Goal: Book appointment/travel/reservation

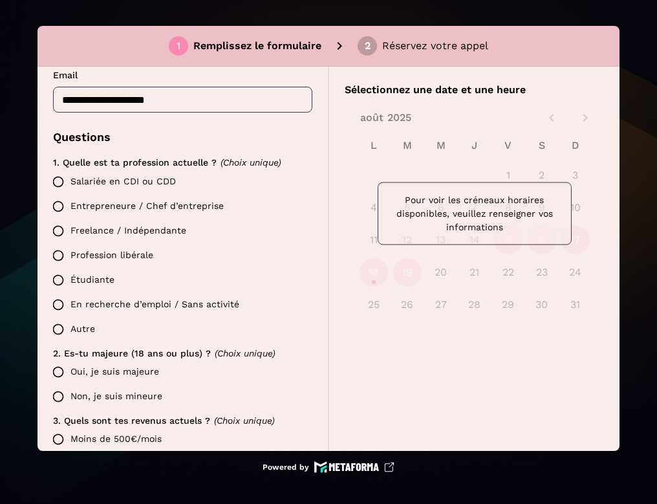
scroll to position [235, 0]
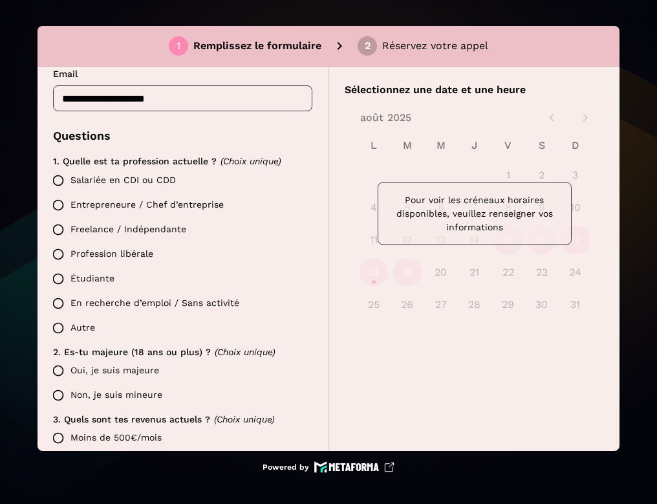
click at [154, 175] on label "Salariée en CDI ou CDD" at bounding box center [179, 180] width 266 height 25
click at [118, 372] on label "Oui, je suis majeure" at bounding box center [179, 370] width 266 height 25
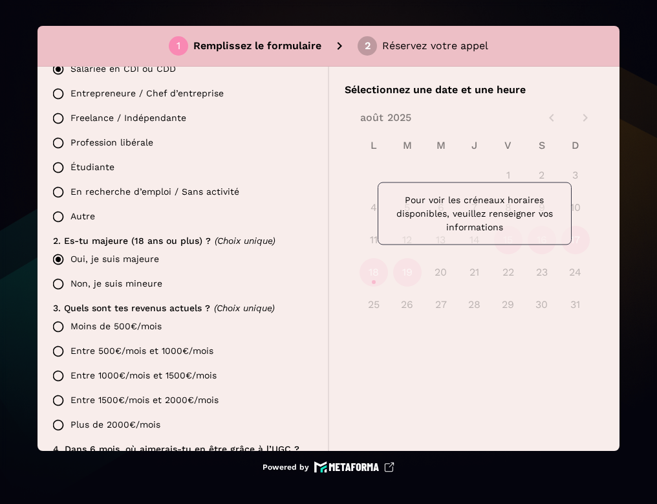
scroll to position [360, 0]
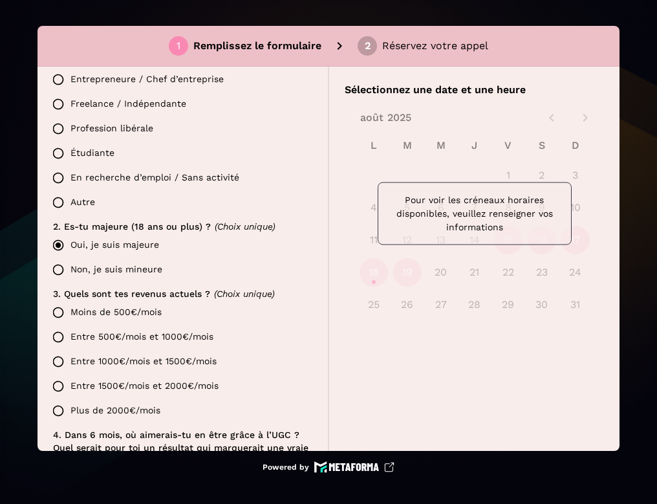
click at [146, 314] on label "Moins de 500€/mois" at bounding box center [179, 312] width 266 height 25
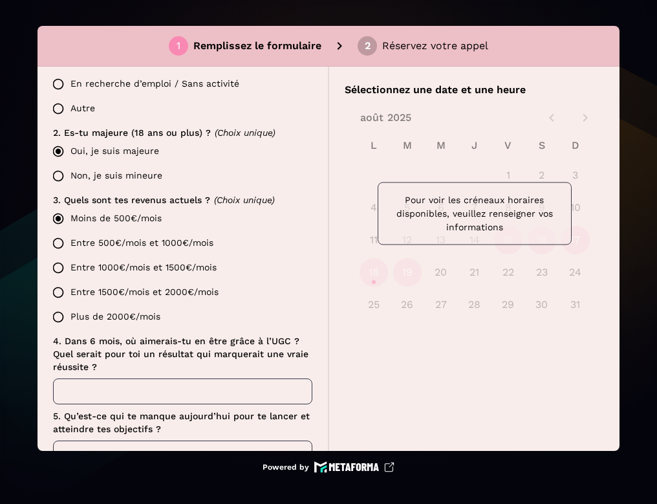
scroll to position [469, 0]
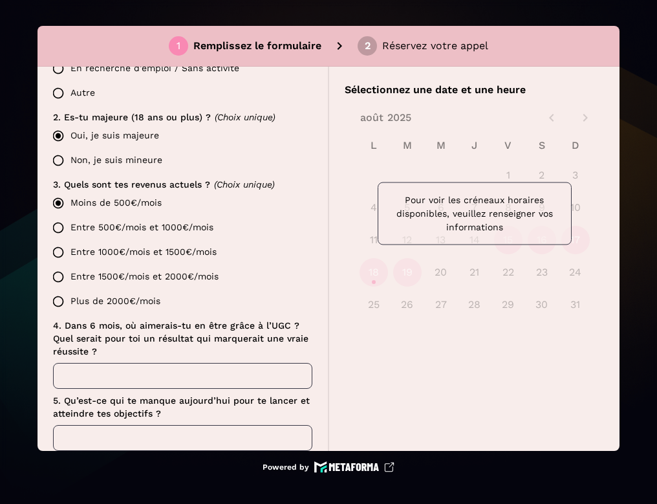
click at [129, 374] on input "text" at bounding box center [182, 376] width 259 height 26
type input "******"
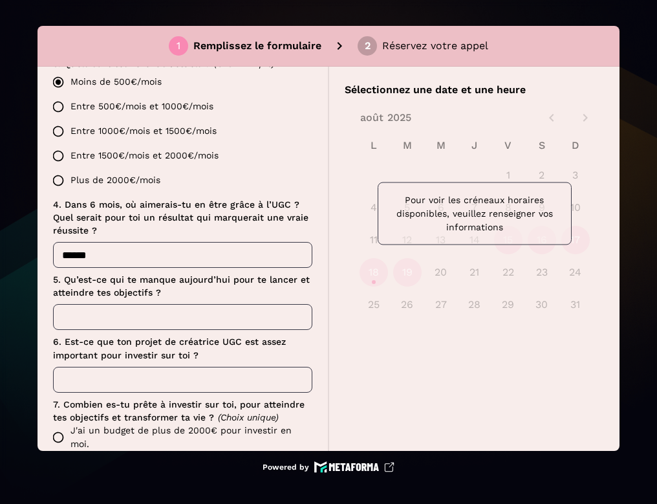
scroll to position [659, 0]
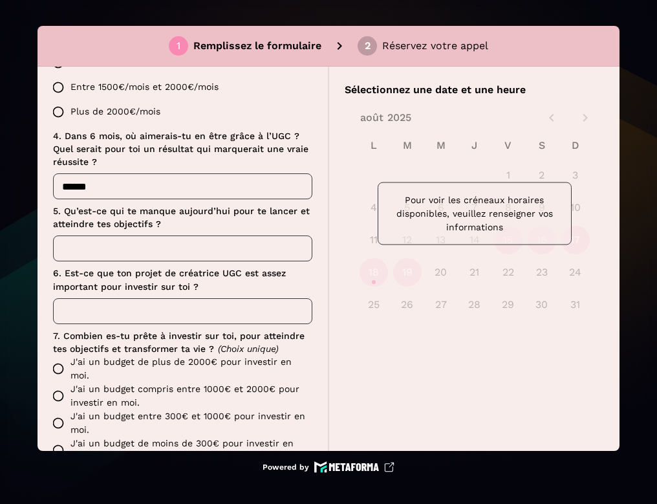
click at [153, 251] on input "text" at bounding box center [182, 248] width 259 height 26
click at [144, 250] on input "text" at bounding box center [182, 248] width 259 height 26
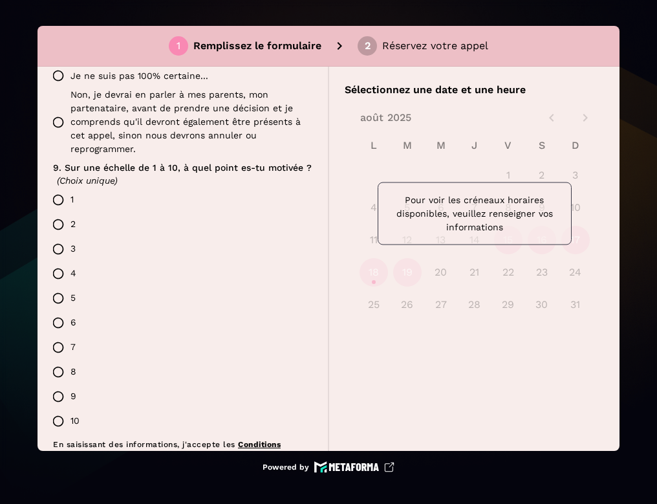
scroll to position [1197, 0]
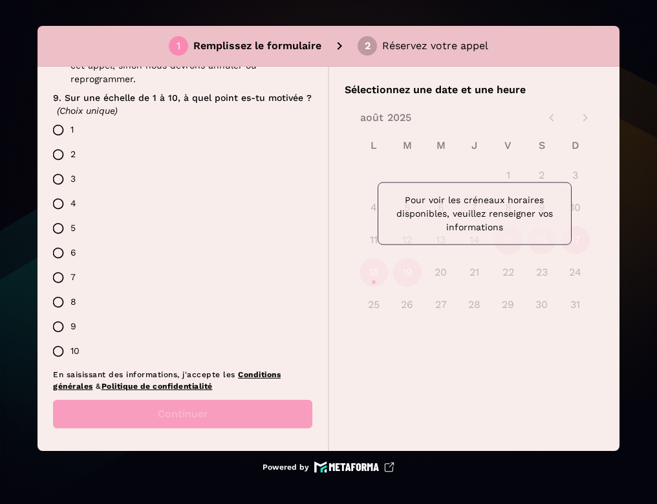
click at [162, 351] on label "10" at bounding box center [179, 351] width 266 height 25
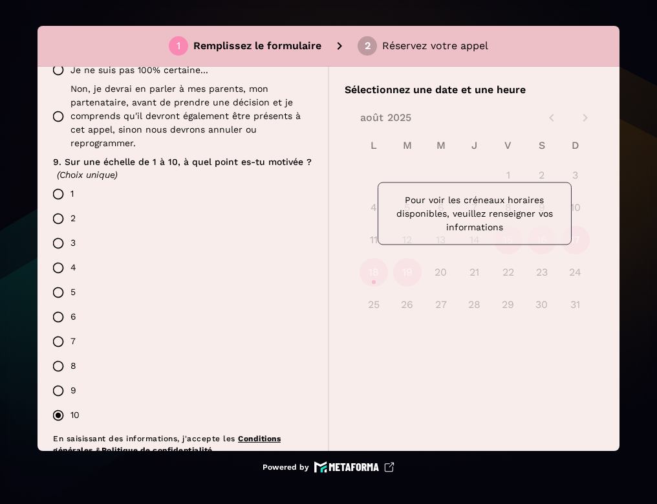
scroll to position [1128, 0]
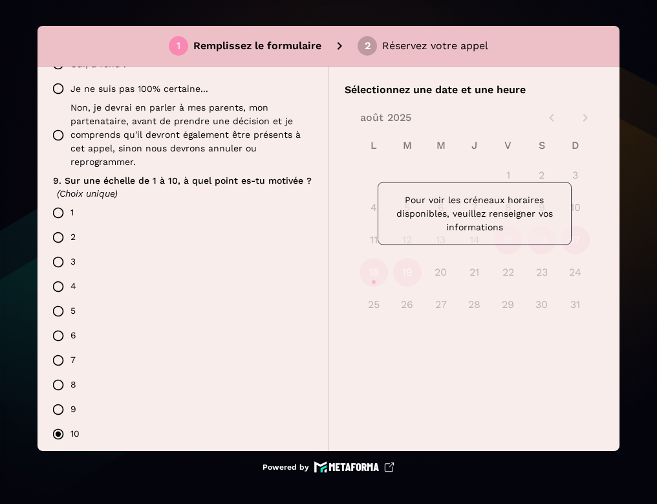
click at [120, 215] on label "1" at bounding box center [179, 212] width 266 height 25
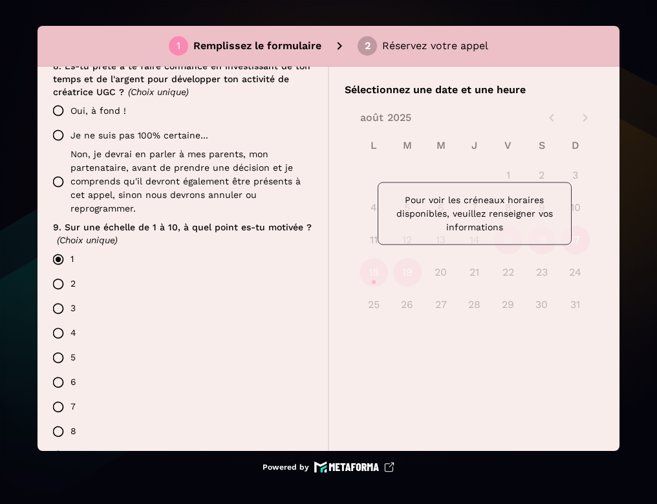
scroll to position [1022, 0]
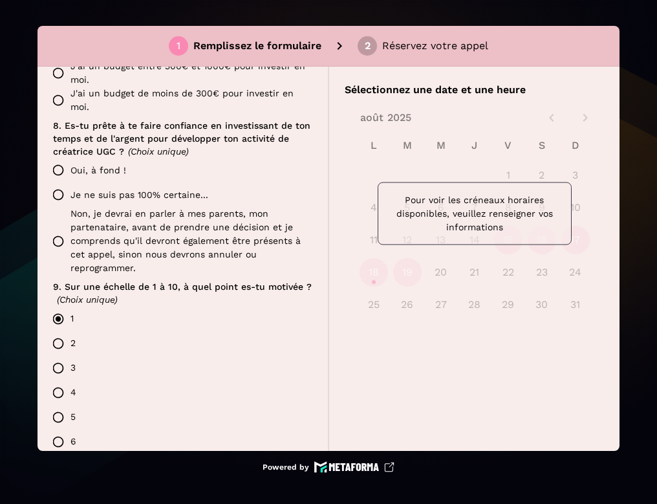
click at [116, 170] on label "Oui, à fond !" at bounding box center [179, 170] width 266 height 25
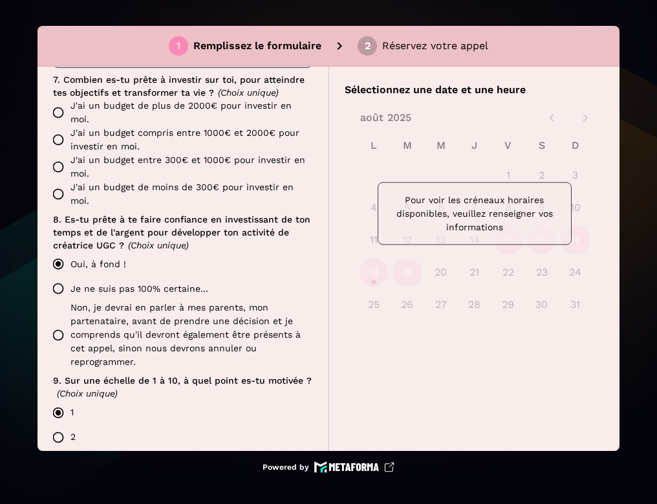
scroll to position [919, 0]
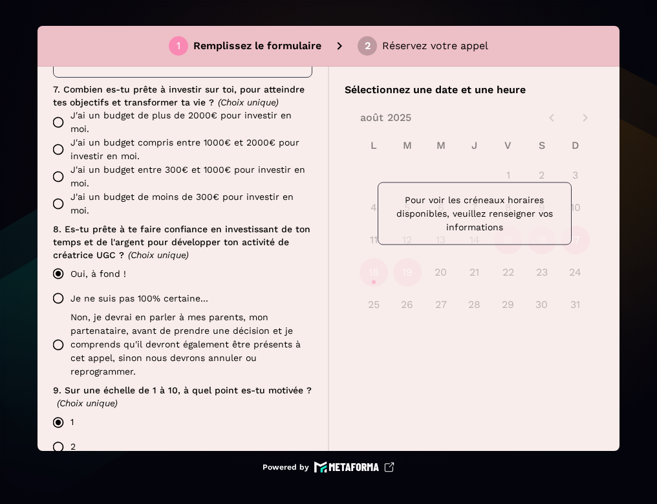
click at [116, 170] on label "J'ai un budget entre 300€ et 1000€ pour investir en moi." at bounding box center [179, 176] width 266 height 27
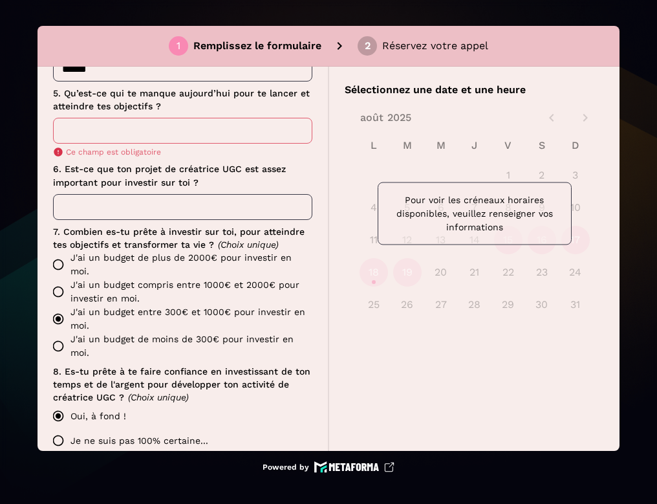
scroll to position [768, 0]
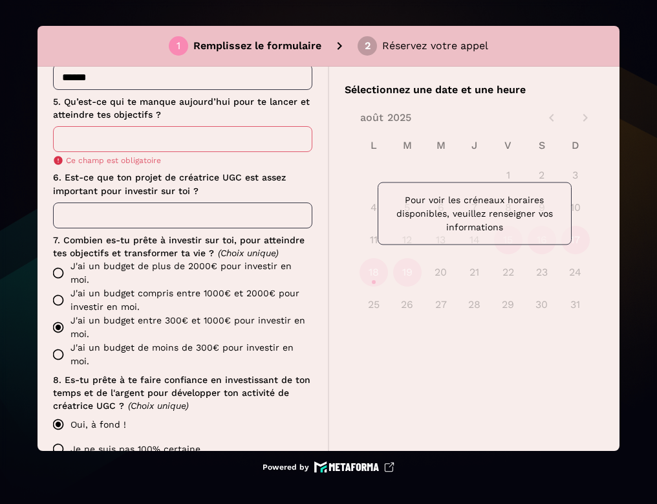
click at [125, 135] on input "text" at bounding box center [182, 139] width 259 height 26
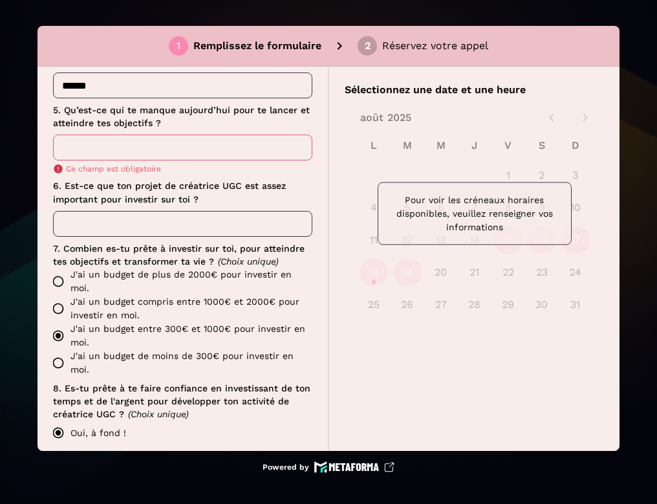
scroll to position [759, 0]
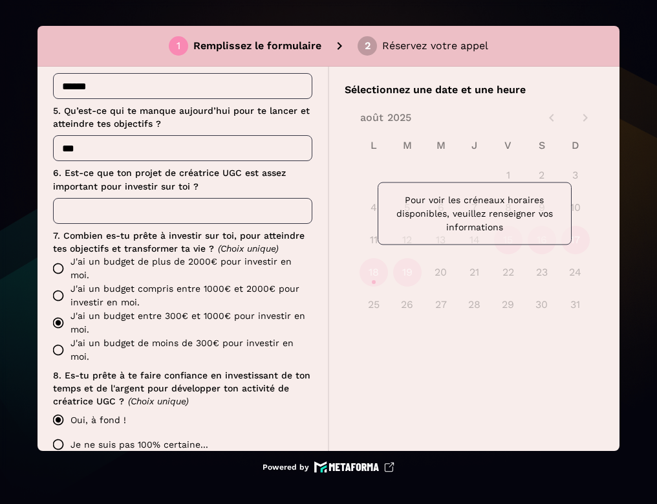
type input "***"
click at [314, 188] on div "Candidature YouGC Academy 🚨 Avant de réserver ton appel, lis bien ce message (e…" at bounding box center [182, 259] width 291 height 384
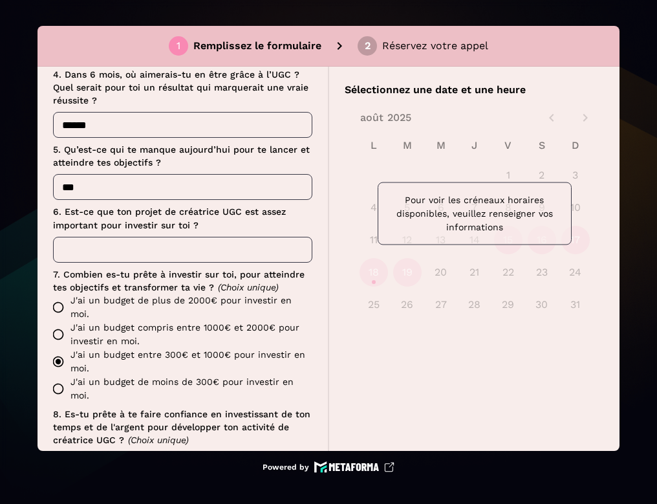
scroll to position [670, 0]
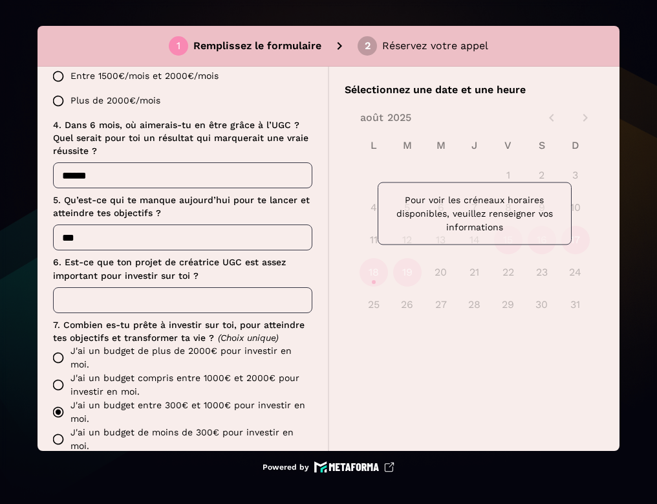
click at [218, 303] on input "text" at bounding box center [182, 300] width 259 height 26
type input "****"
click at [228, 276] on label "6. Est-ce que ton projet de créatrice UGC est assez important pour investir sur…" at bounding box center [182, 268] width 259 height 26
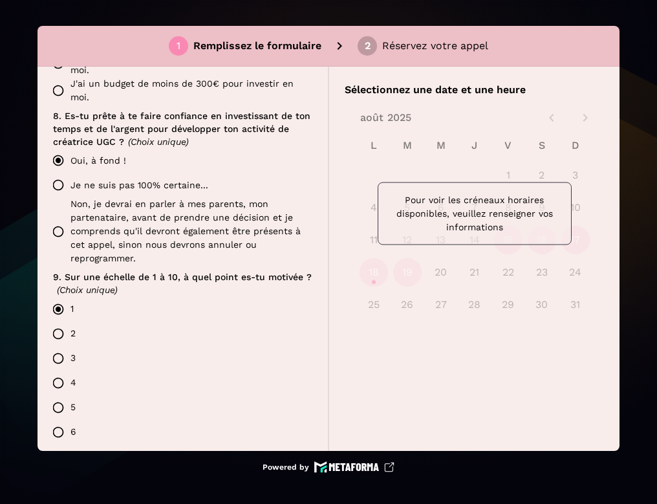
scroll to position [1197, 0]
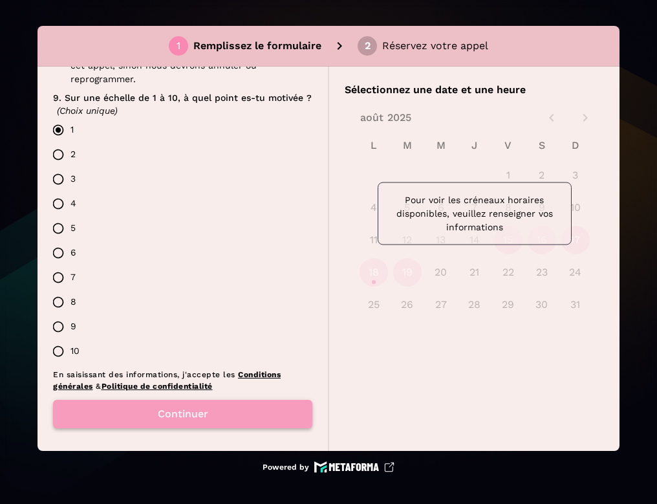
click at [206, 407] on button "Continuer" at bounding box center [182, 413] width 259 height 28
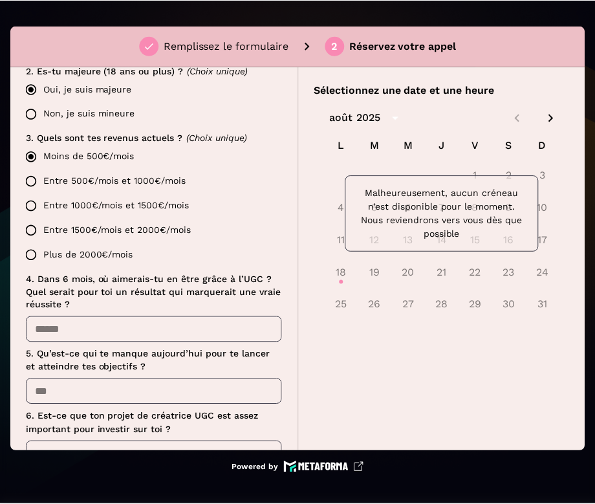
scroll to position [328, 0]
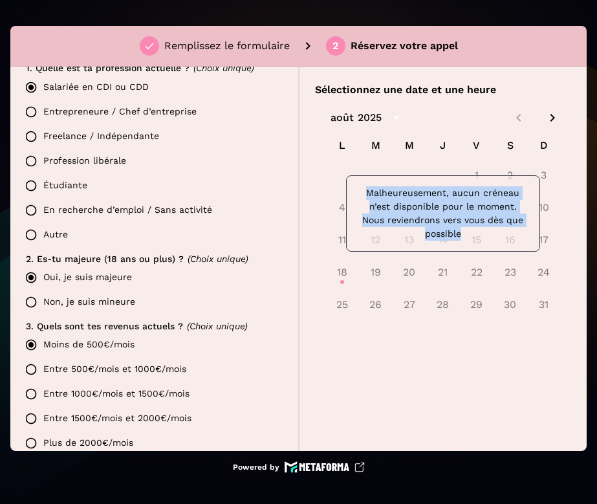
drag, startPoint x: 468, startPoint y: 238, endPoint x: 368, endPoint y: 194, distance: 109.4
click at [368, 194] on p "Malheureusement, aucun créneau n’est disponible pour le moment. Nous reviendron…" at bounding box center [443, 213] width 172 height 54
click at [359, 169] on div at bounding box center [359, 169] width 0 height 0
click at [555, 122] on icon "Next month" at bounding box center [552, 118] width 16 height 16
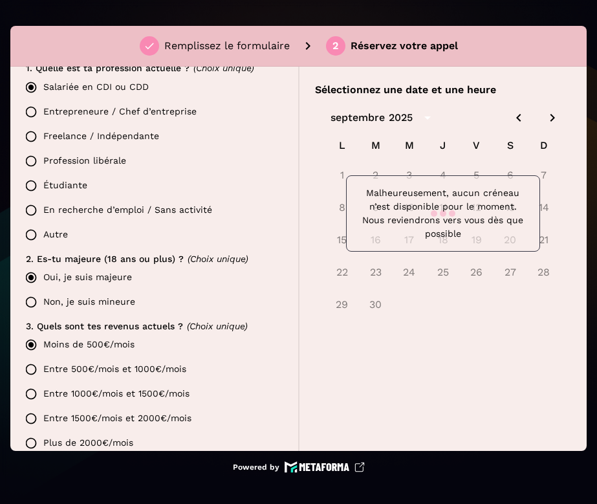
drag, startPoint x: 518, startPoint y: 123, endPoint x: 517, endPoint y: 116, distance: 6.5
click at [517, 116] on div at bounding box center [443, 213] width 257 height 231
click at [516, 119] on div at bounding box center [443, 213] width 257 height 231
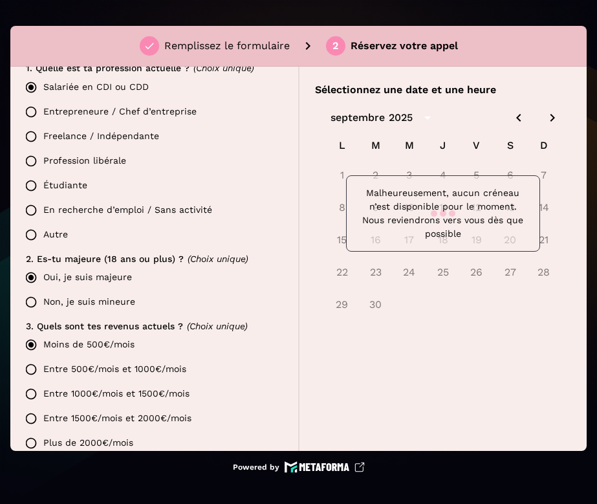
click at [516, 119] on div at bounding box center [443, 213] width 257 height 231
click at [548, 119] on div at bounding box center [443, 213] width 257 height 231
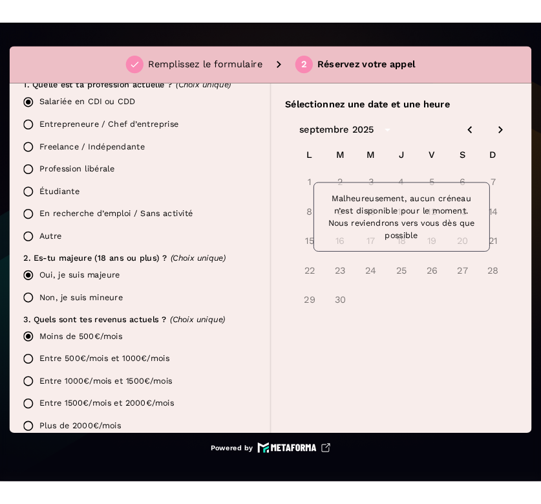
scroll to position [253, 0]
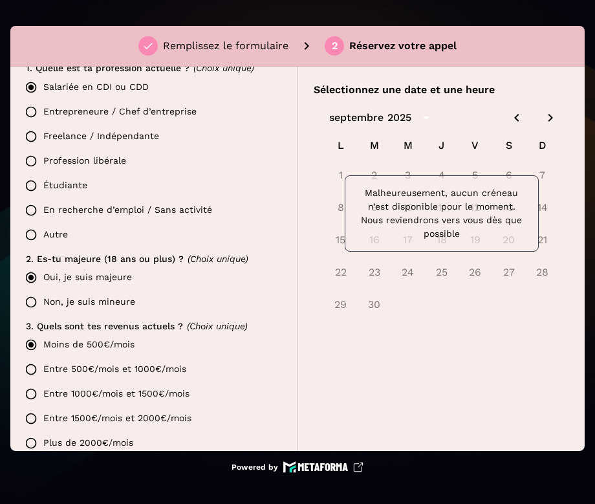
click at [551, 118] on icon "Next month" at bounding box center [550, 118] width 16 height 16
click at [518, 116] on icon "Previous month" at bounding box center [517, 118] width 16 height 16
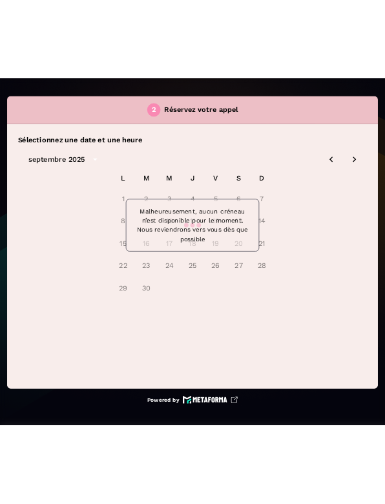
scroll to position [0, 0]
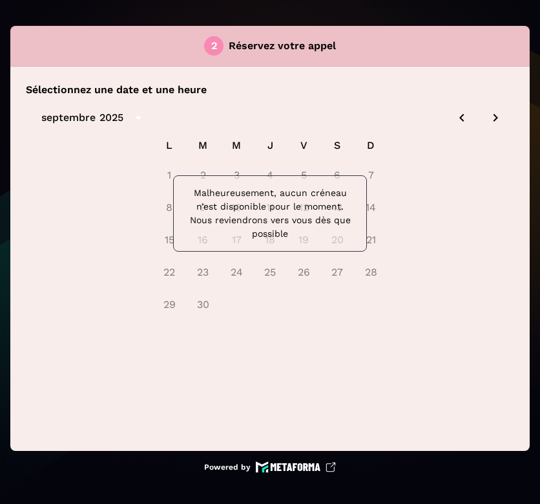
click at [496, 114] on icon "Next month" at bounding box center [496, 118] width 16 height 16
click at [464, 117] on icon "Previous month" at bounding box center [462, 118] width 16 height 16
click at [492, 122] on icon "Next month" at bounding box center [496, 118] width 16 height 16
click at [495, 121] on icon "Next month" at bounding box center [496, 118] width 16 height 16
click at [498, 120] on icon "Next month" at bounding box center [496, 118] width 16 height 16
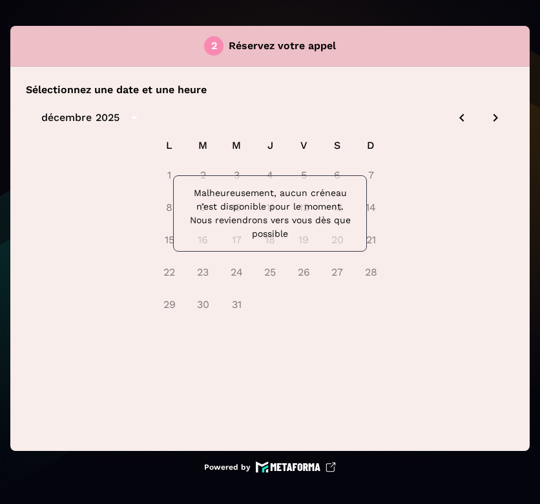
click at [498, 120] on icon "Next month" at bounding box center [496, 118] width 16 height 16
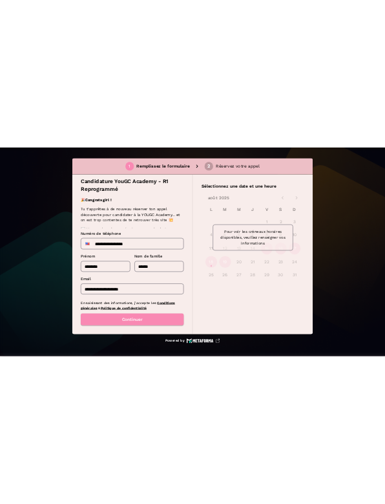
scroll to position [23, 0]
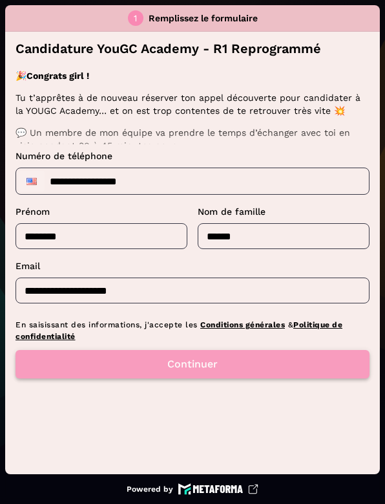
click at [209, 368] on button "Continuer" at bounding box center [193, 364] width 354 height 28
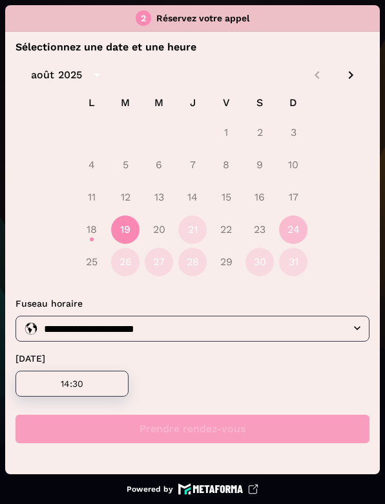
scroll to position [0, 0]
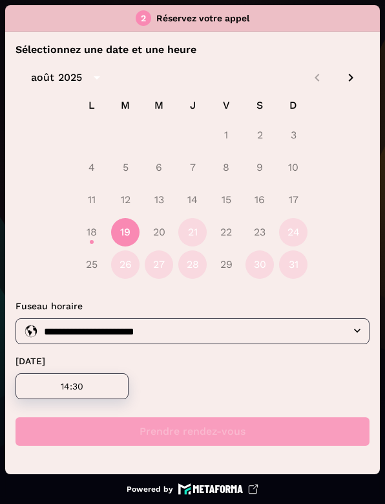
click at [343, 77] on icon "Next month" at bounding box center [351, 78] width 16 height 16
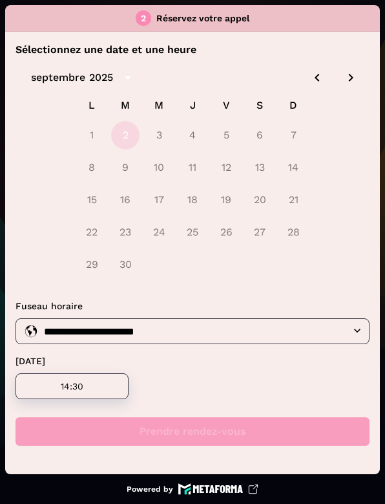
click at [310, 78] on icon "Previous month" at bounding box center [318, 78] width 16 height 16
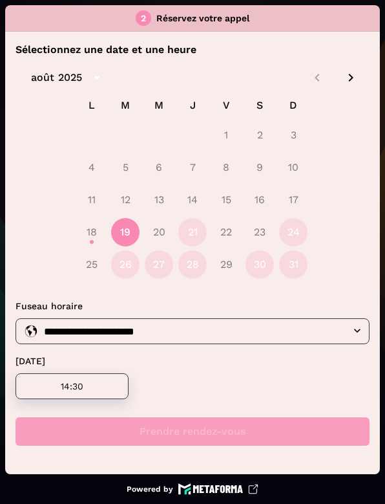
click at [343, 79] on icon "Next month" at bounding box center [351, 78] width 16 height 16
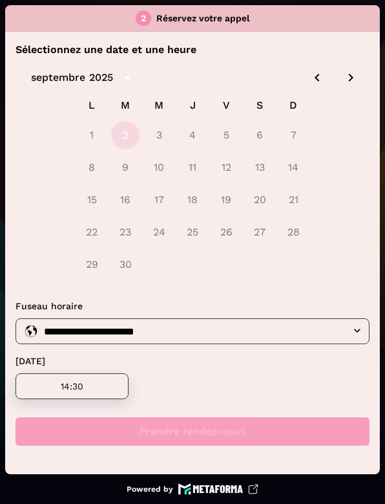
click at [343, 79] on icon "Next month" at bounding box center [351, 78] width 16 height 16
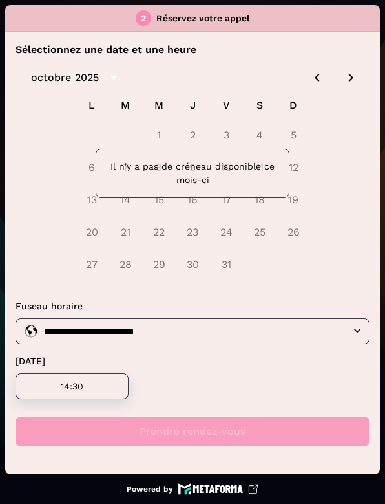
click at [310, 78] on icon "Previous month" at bounding box center [318, 78] width 16 height 16
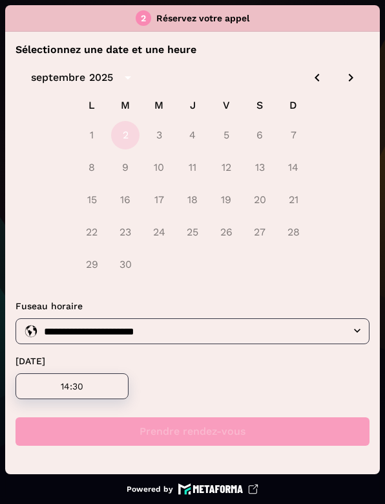
click at [310, 78] on icon "Previous month" at bounding box center [318, 78] width 16 height 16
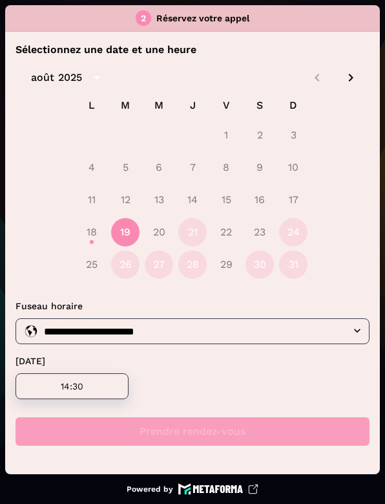
click at [343, 79] on icon "Next month" at bounding box center [351, 78] width 16 height 16
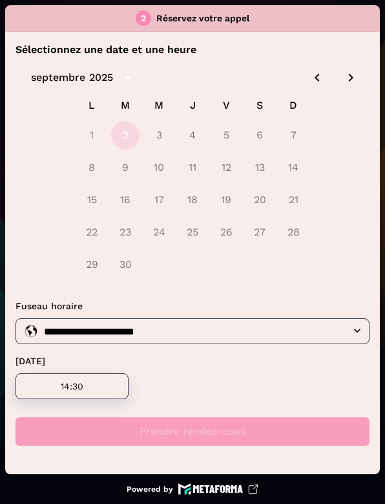
click at [343, 79] on icon "Next month" at bounding box center [351, 78] width 16 height 16
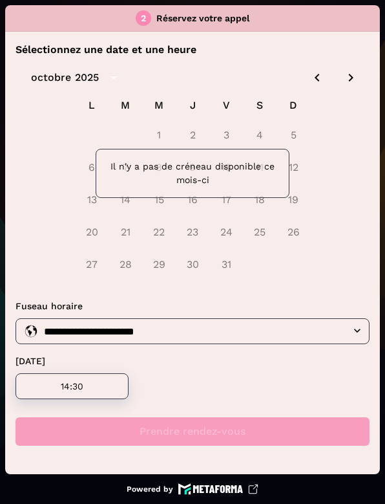
click at [343, 79] on icon "Next month" at bounding box center [351, 78] width 16 height 16
click at [310, 78] on icon "Previous month" at bounding box center [318, 78] width 16 height 16
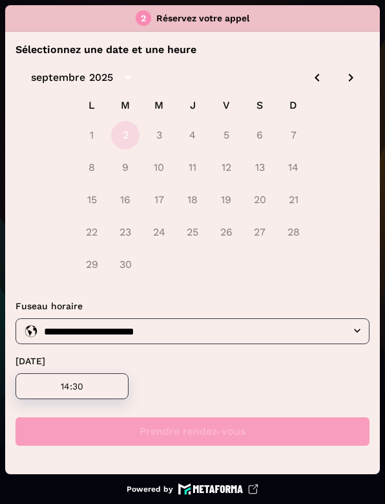
click at [310, 81] on icon "Previous month" at bounding box center [318, 78] width 16 height 16
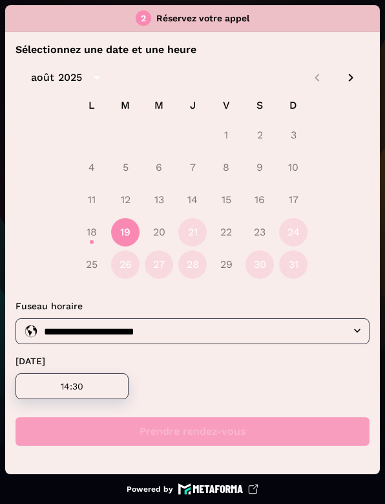
click at [349, 76] on icon "Next month" at bounding box center [351, 78] width 5 height 8
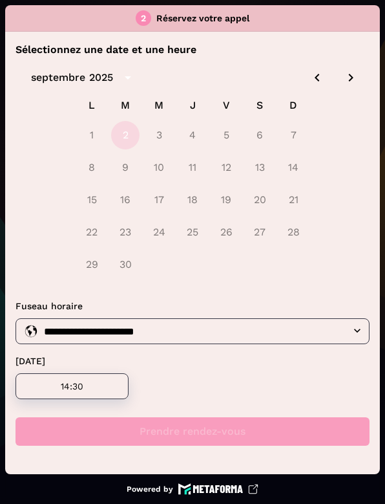
click at [315, 78] on icon "Previous month" at bounding box center [317, 78] width 5 height 8
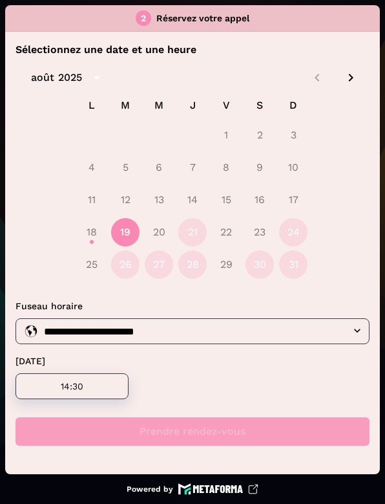
click at [306, 78] on div at bounding box center [334, 78] width 56 height 22
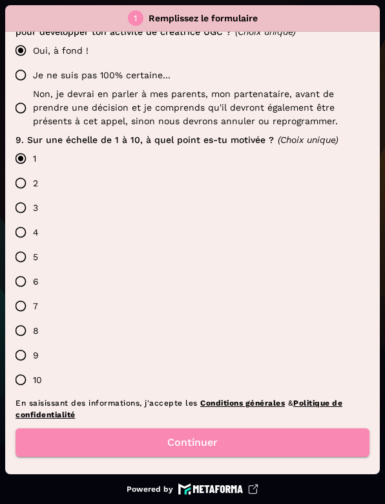
scroll to position [1048, 0]
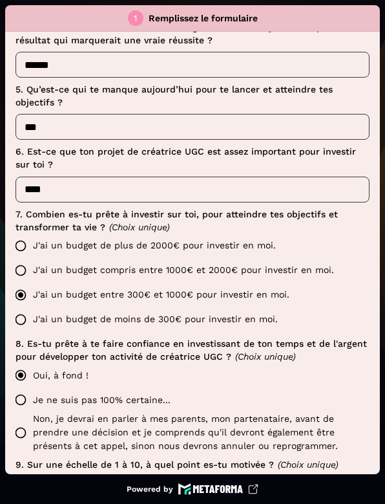
scroll to position [1048, 0]
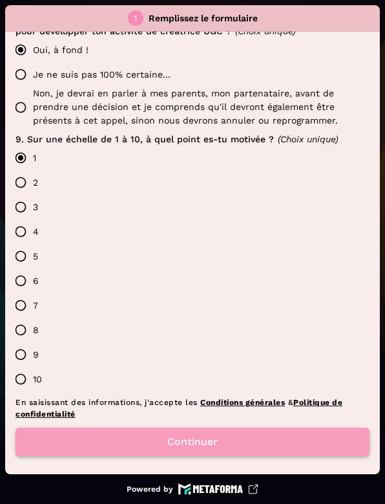
click at [186, 444] on button "Continuer" at bounding box center [193, 441] width 354 height 28
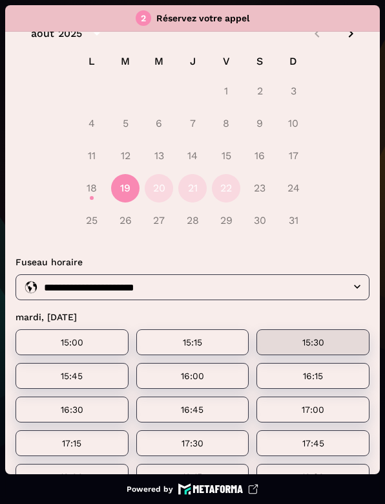
scroll to position [0, 0]
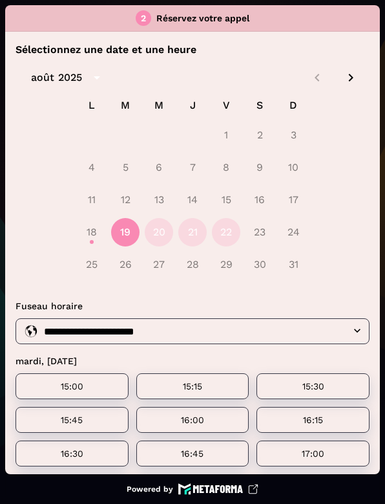
click at [343, 81] on icon "Next month" at bounding box center [351, 78] width 16 height 16
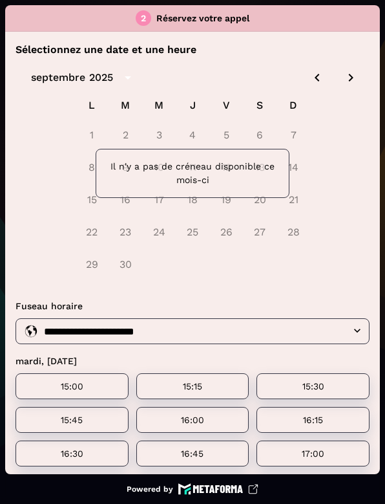
click at [311, 78] on icon "Previous month" at bounding box center [318, 78] width 16 height 16
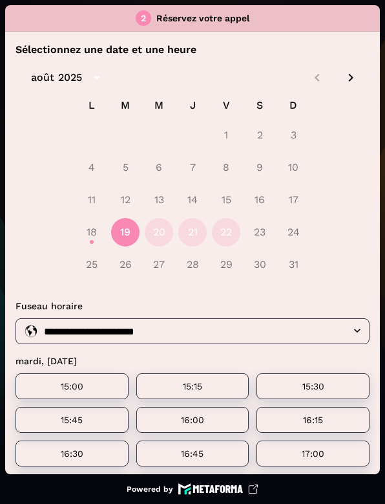
click at [349, 80] on icon "Next month" at bounding box center [351, 78] width 5 height 8
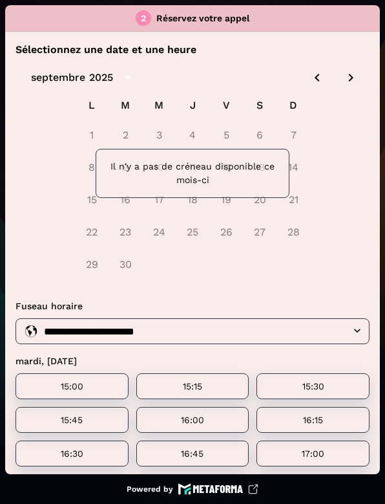
click at [349, 80] on icon "Next month" at bounding box center [351, 78] width 5 height 8
click at [310, 79] on icon "Previous month" at bounding box center [318, 78] width 16 height 16
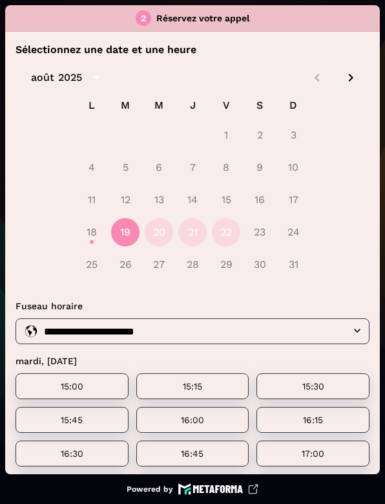
click at [343, 78] on icon "Next month" at bounding box center [351, 78] width 16 height 16
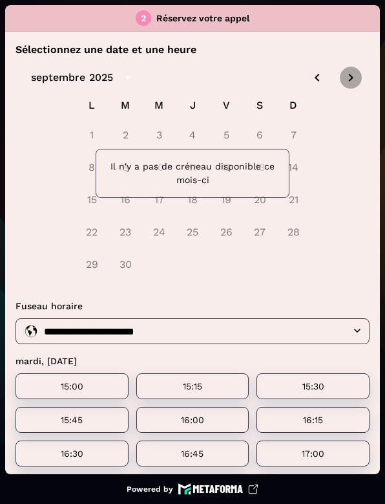
click at [345, 78] on icon "Next month" at bounding box center [351, 78] width 16 height 16
click at [343, 79] on icon "Next month" at bounding box center [351, 78] width 16 height 16
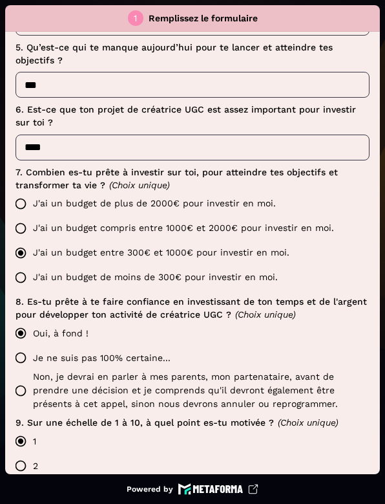
scroll to position [1048, 0]
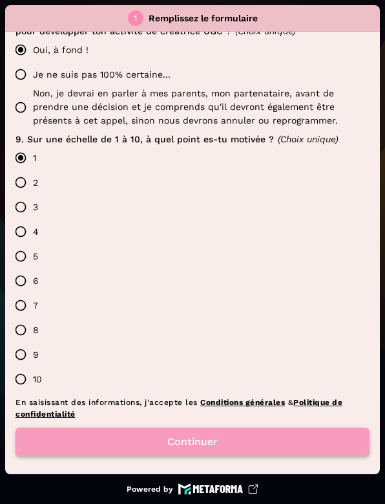
click at [195, 449] on button "Continuer" at bounding box center [193, 441] width 354 height 28
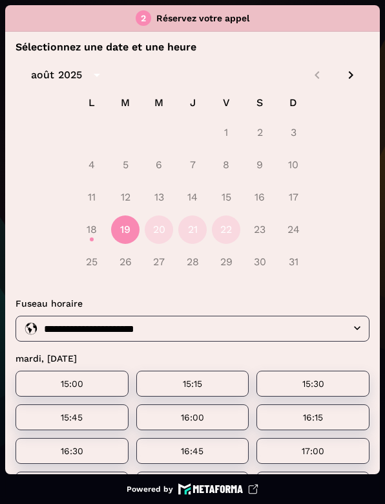
scroll to position [0, 0]
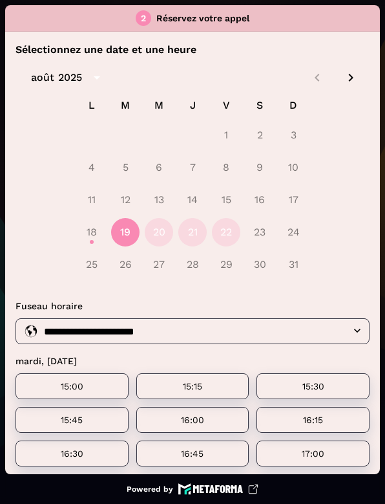
click at [343, 82] on icon "Next month" at bounding box center [351, 78] width 16 height 16
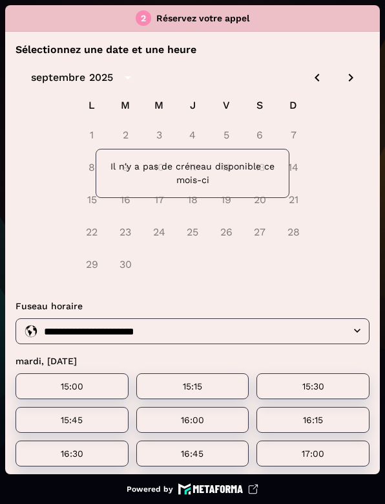
click at [310, 78] on icon "Previous month" at bounding box center [318, 78] width 16 height 16
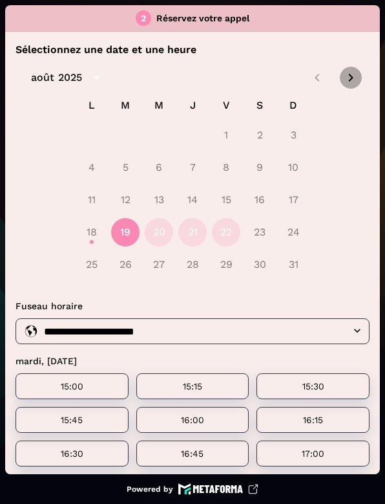
click at [343, 78] on icon "Next month" at bounding box center [351, 78] width 16 height 16
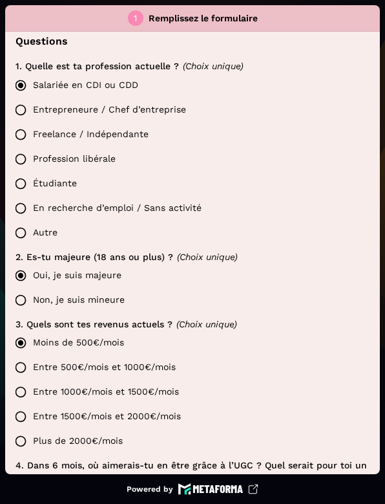
scroll to position [287, 0]
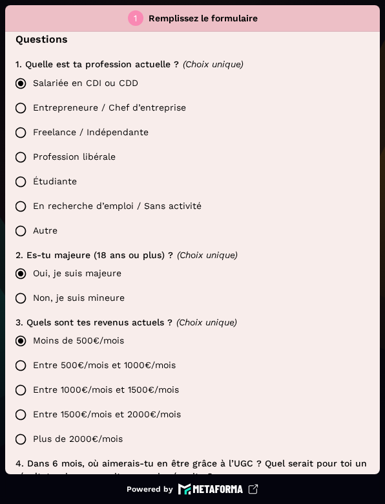
click at [118, 127] on label "Freelance / Indépendante" at bounding box center [188, 132] width 361 height 25
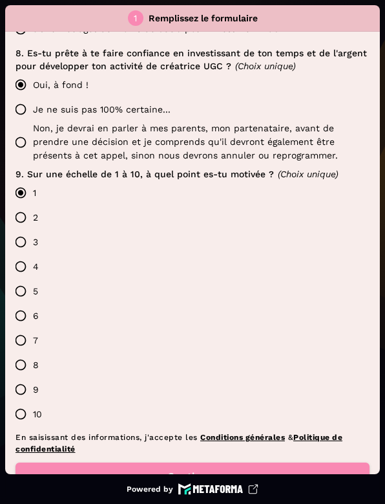
scroll to position [1048, 0]
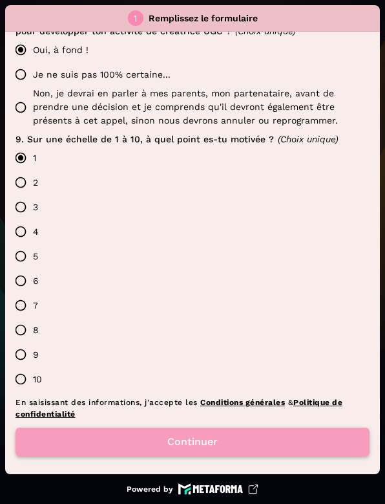
click at [195, 444] on button "Continuer" at bounding box center [193, 441] width 354 height 28
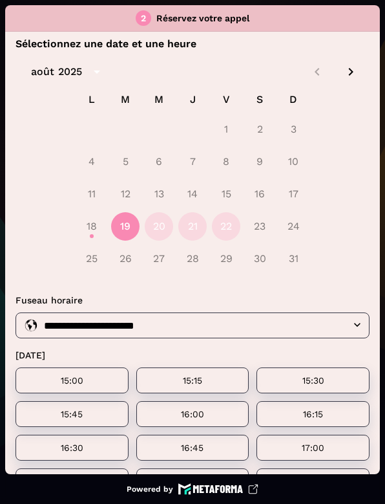
scroll to position [0, 0]
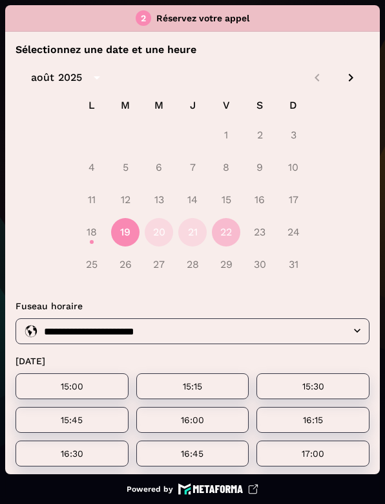
click at [217, 230] on button "22" at bounding box center [226, 232] width 28 height 28
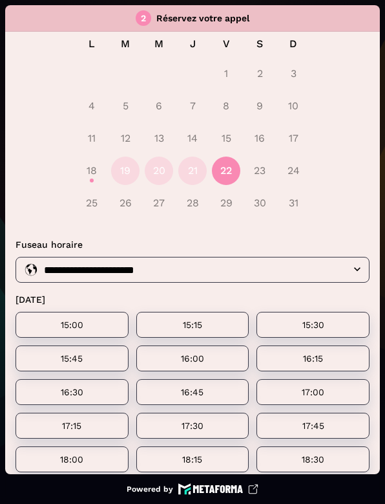
scroll to position [6, 0]
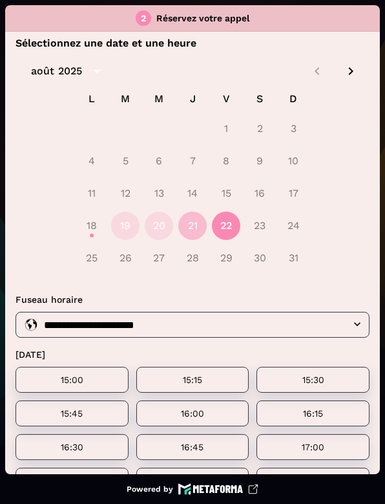
click at [180, 225] on button "21" at bounding box center [192, 225] width 28 height 28
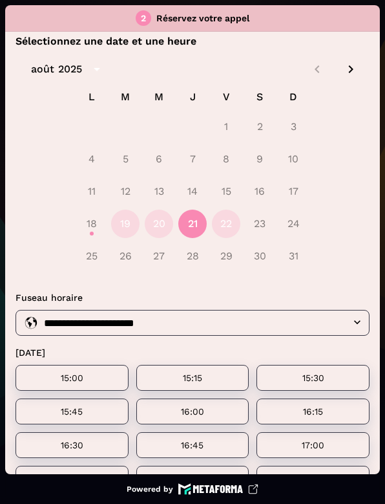
scroll to position [0, 0]
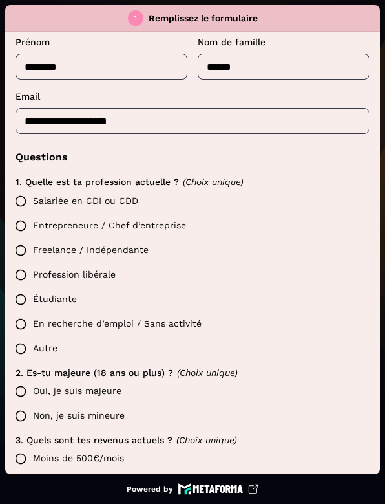
scroll to position [155, 0]
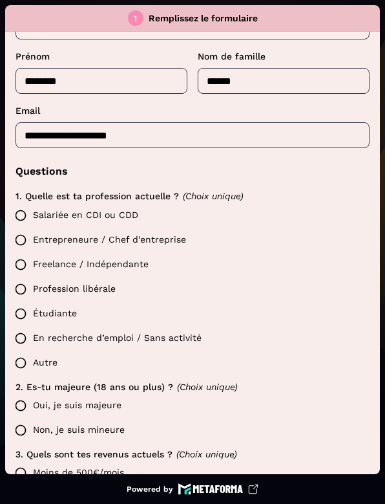
click at [114, 211] on label "Salariée en CDI ou CDD" at bounding box center [188, 215] width 361 height 25
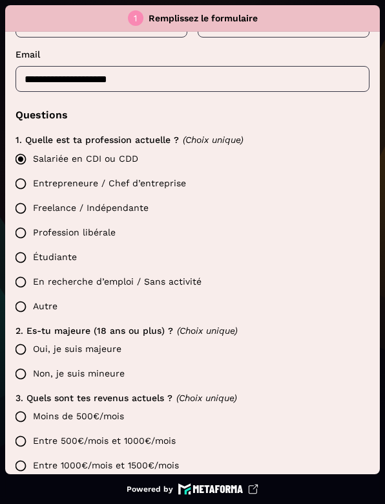
scroll to position [282, 0]
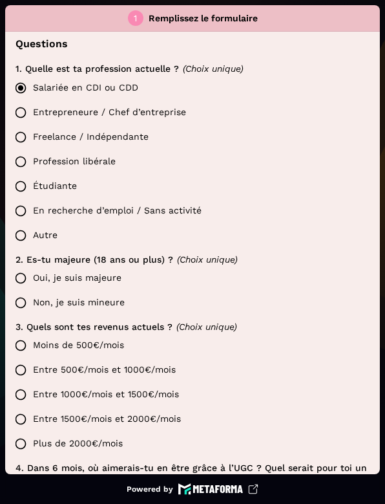
click at [106, 277] on label "Oui, je suis majeure" at bounding box center [188, 278] width 361 height 25
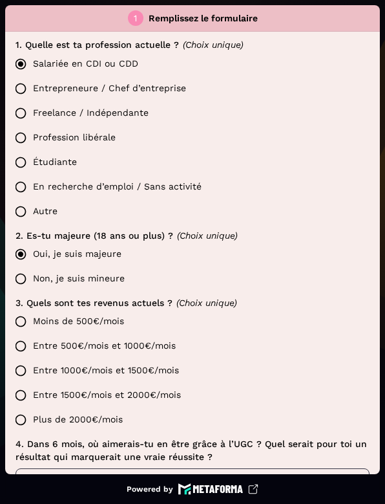
scroll to position [392, 0]
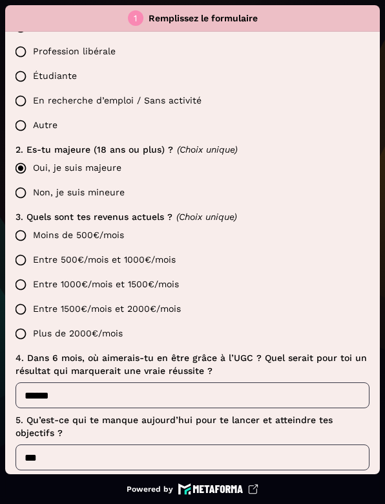
click at [86, 235] on label "Moins de 500€/mois" at bounding box center [188, 235] width 361 height 25
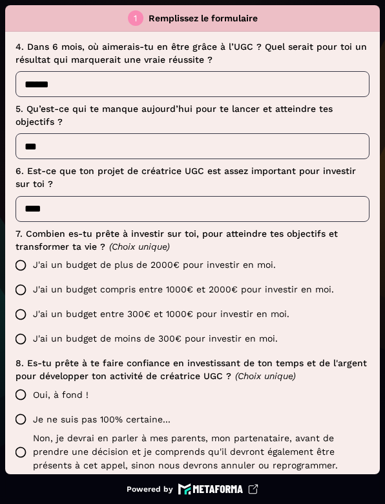
scroll to position [715, 0]
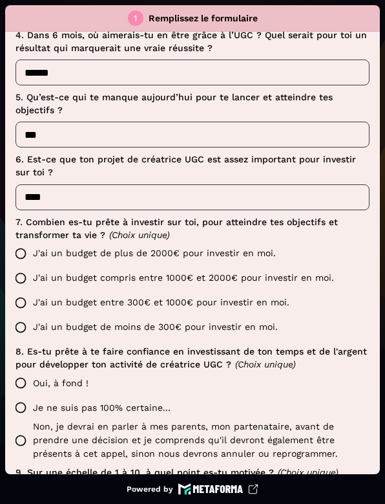
click at [54, 255] on label "J'ai un budget de plus de 2000€ pour investir en moi." at bounding box center [188, 253] width 361 height 25
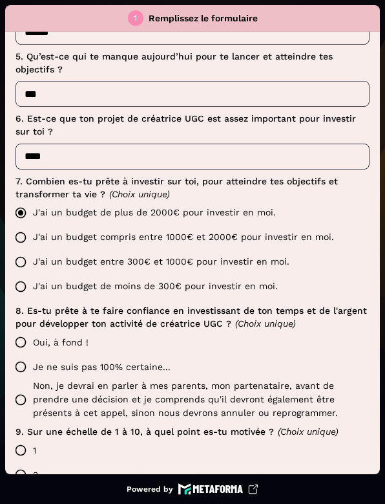
scroll to position [770, 0]
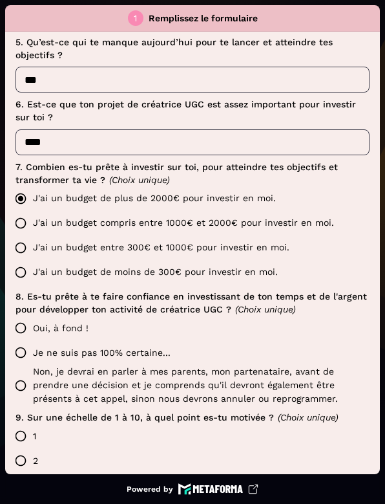
click at [65, 327] on label "Oui, à fond !" at bounding box center [188, 327] width 361 height 25
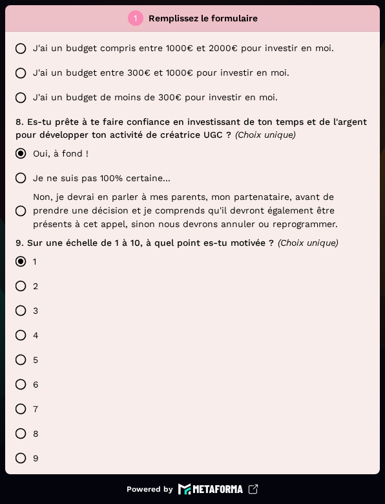
scroll to position [1048, 0]
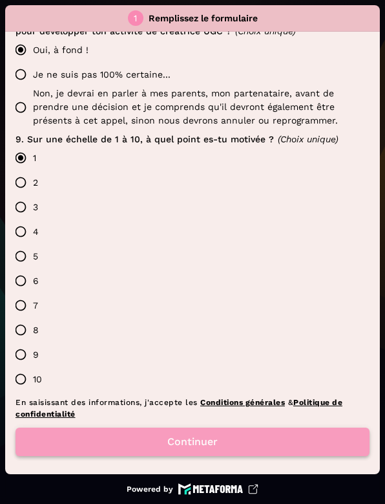
click at [209, 440] on button "Continuer" at bounding box center [193, 441] width 354 height 28
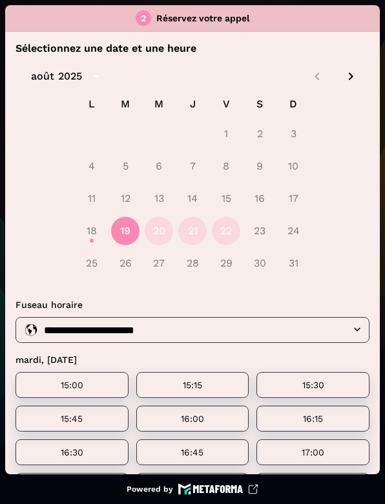
scroll to position [0, 0]
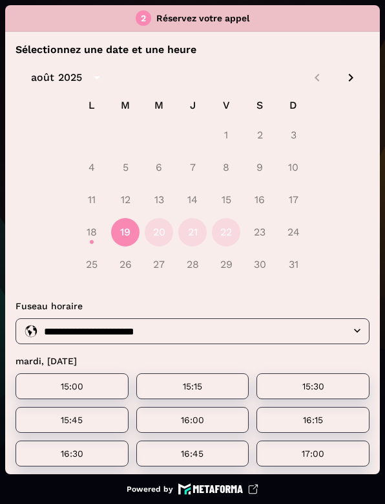
click at [345, 80] on icon "Next month" at bounding box center [351, 78] width 16 height 16
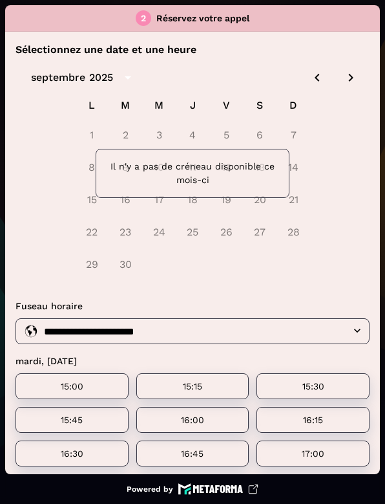
click at [310, 72] on icon "Previous month" at bounding box center [318, 78] width 16 height 16
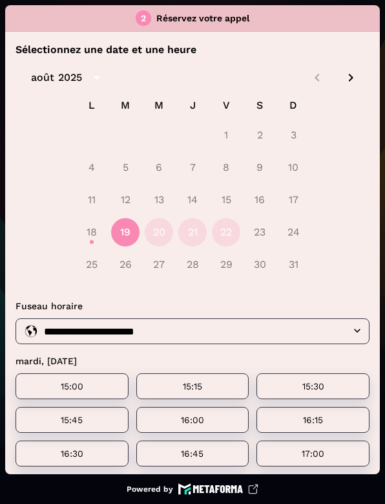
click at [346, 78] on icon "Next month" at bounding box center [351, 78] width 16 height 16
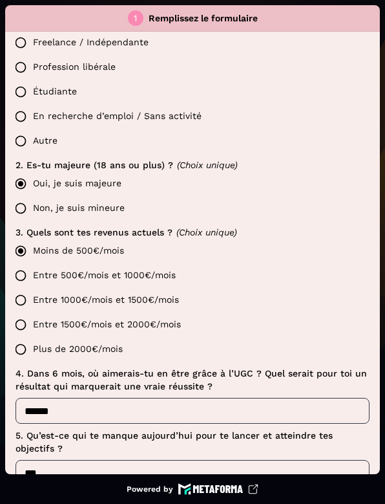
scroll to position [384, 0]
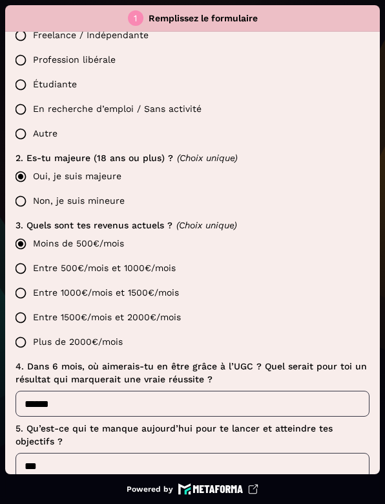
click at [98, 268] on label "Entre 500€/mois et 1000€/mois" at bounding box center [188, 268] width 361 height 25
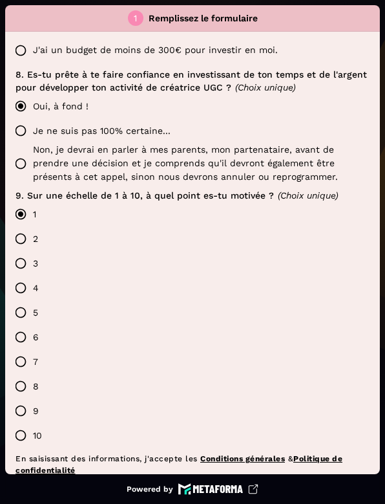
scroll to position [1048, 0]
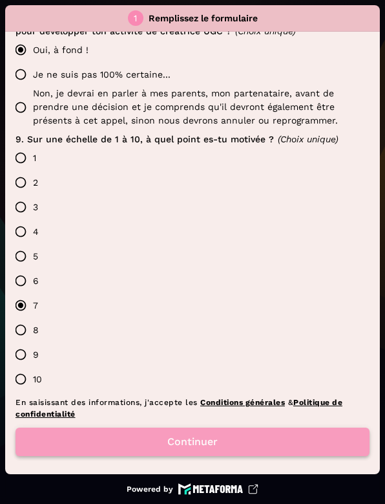
click at [94, 438] on button "Continuer" at bounding box center [193, 441] width 354 height 28
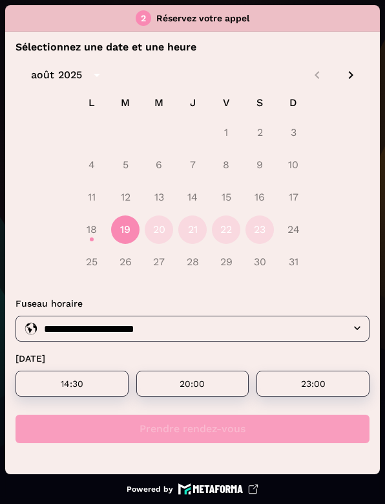
scroll to position [0, 0]
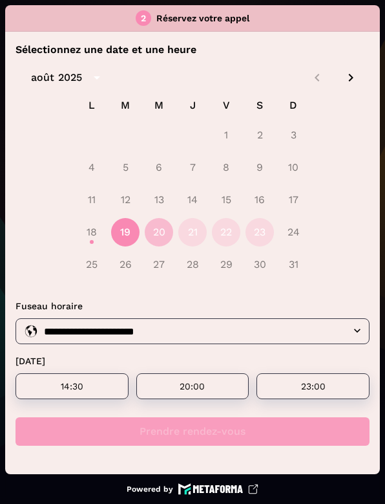
click at [156, 238] on button "20" at bounding box center [159, 232] width 28 height 28
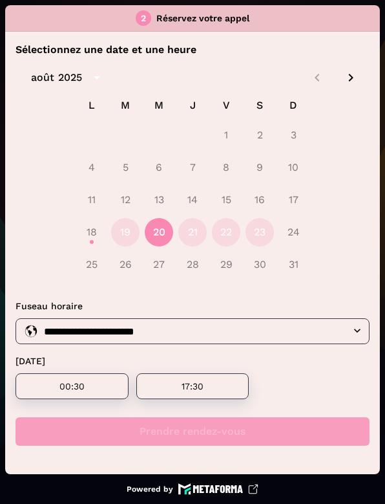
scroll to position [3, 0]
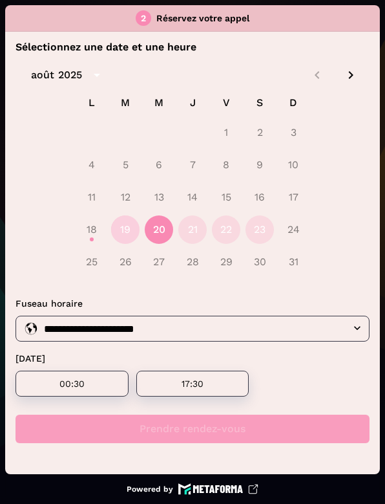
click at [120, 232] on button "19" at bounding box center [125, 229] width 28 height 28
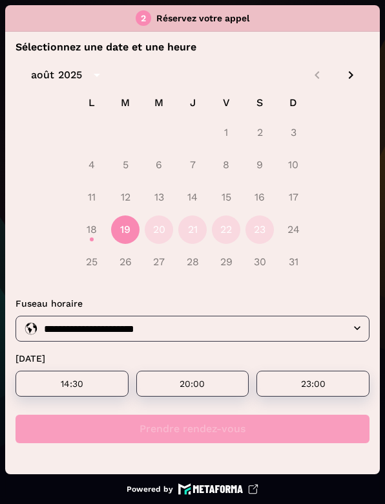
click at [88, 229] on div "18 19 20 21 22 23 24" at bounding box center [193, 229] width 354 height 31
click at [162, 227] on button "20" at bounding box center [159, 229] width 28 height 28
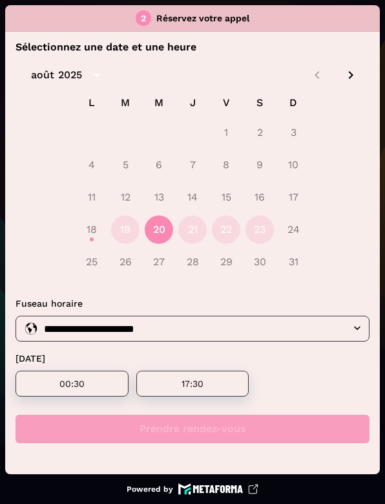
click at [345, 78] on icon "Next month" at bounding box center [351, 75] width 16 height 16
